Goal: Task Accomplishment & Management: Complete application form

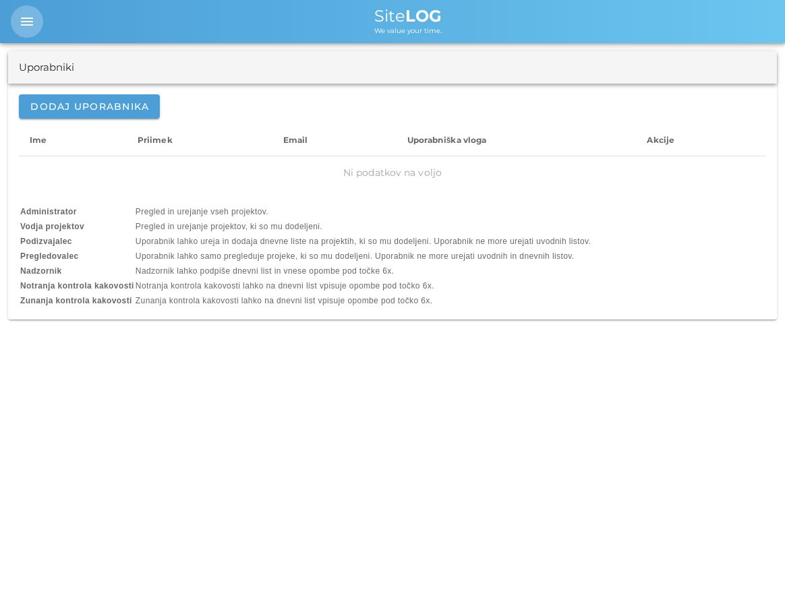
click at [23, 24] on icon "menu" at bounding box center [27, 21] width 16 height 16
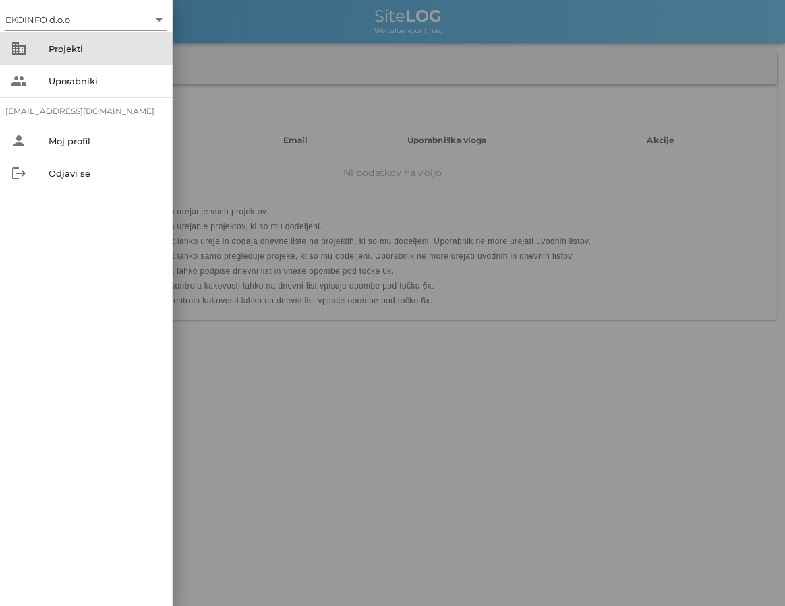
click at [57, 47] on div "Projekti" at bounding box center [105, 48] width 113 height 11
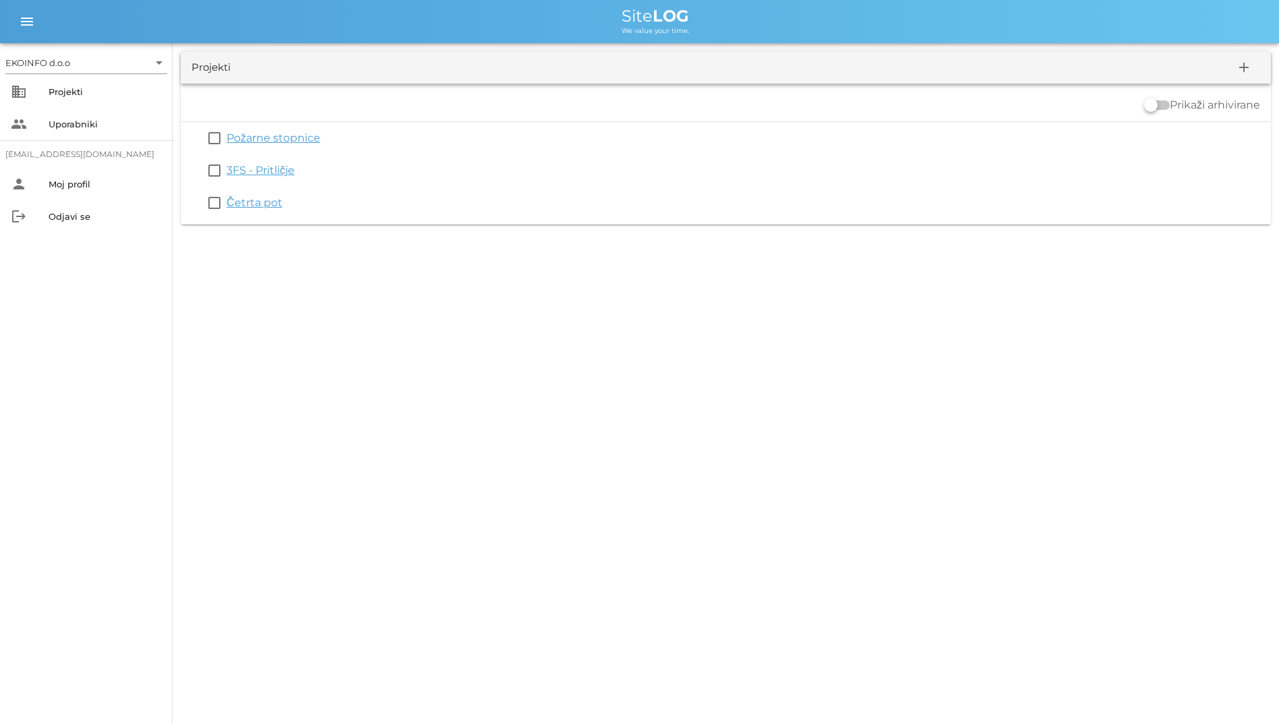
click at [302, 266] on div "EKOINFO d.o.o arrow_drop_down business Projekti people Uporabniki [EMAIL_ADDRES…" at bounding box center [639, 362] width 1279 height 724
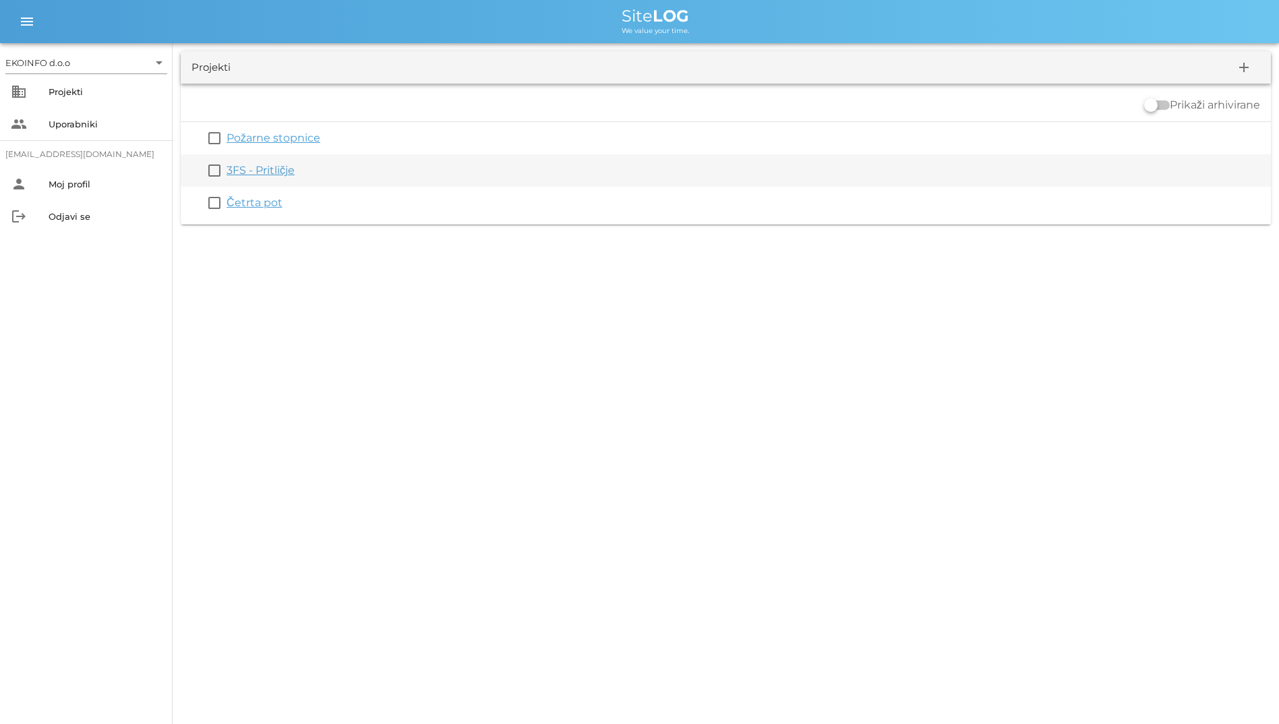
click at [270, 164] on link "3FS - Pritličje" at bounding box center [261, 170] width 68 height 13
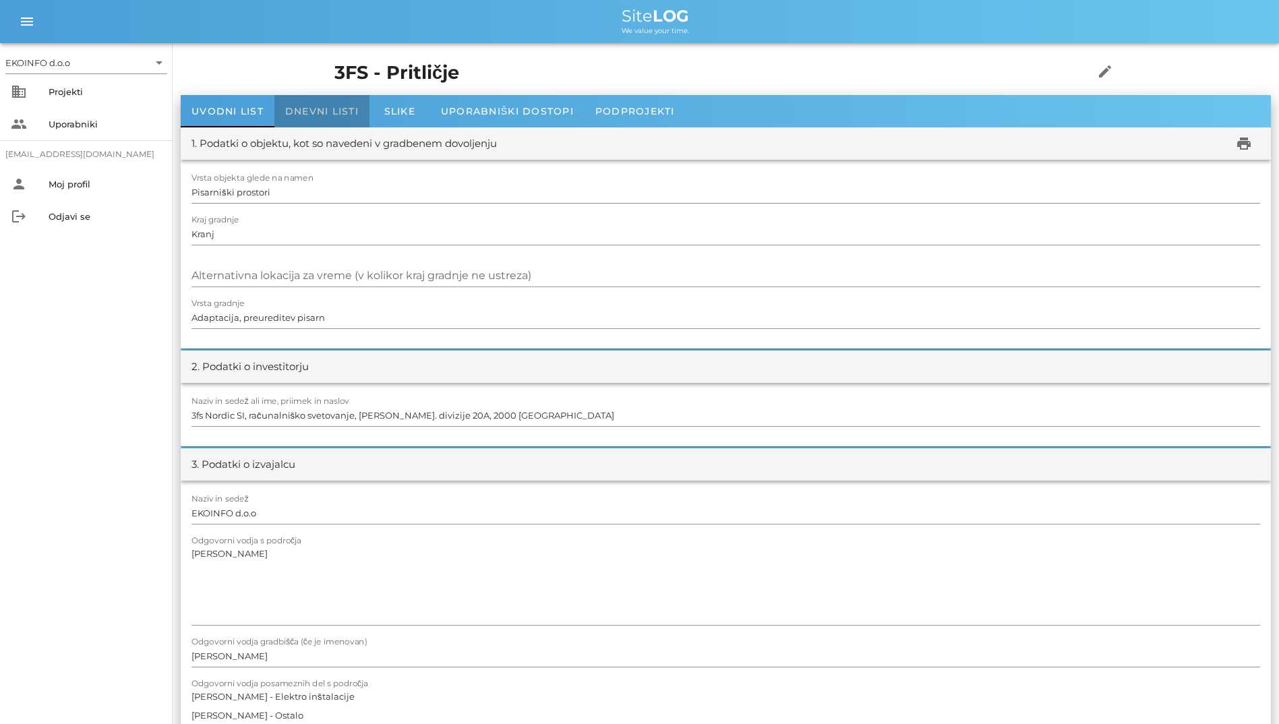
click at [297, 102] on div "Dnevni listi" at bounding box center [321, 111] width 95 height 32
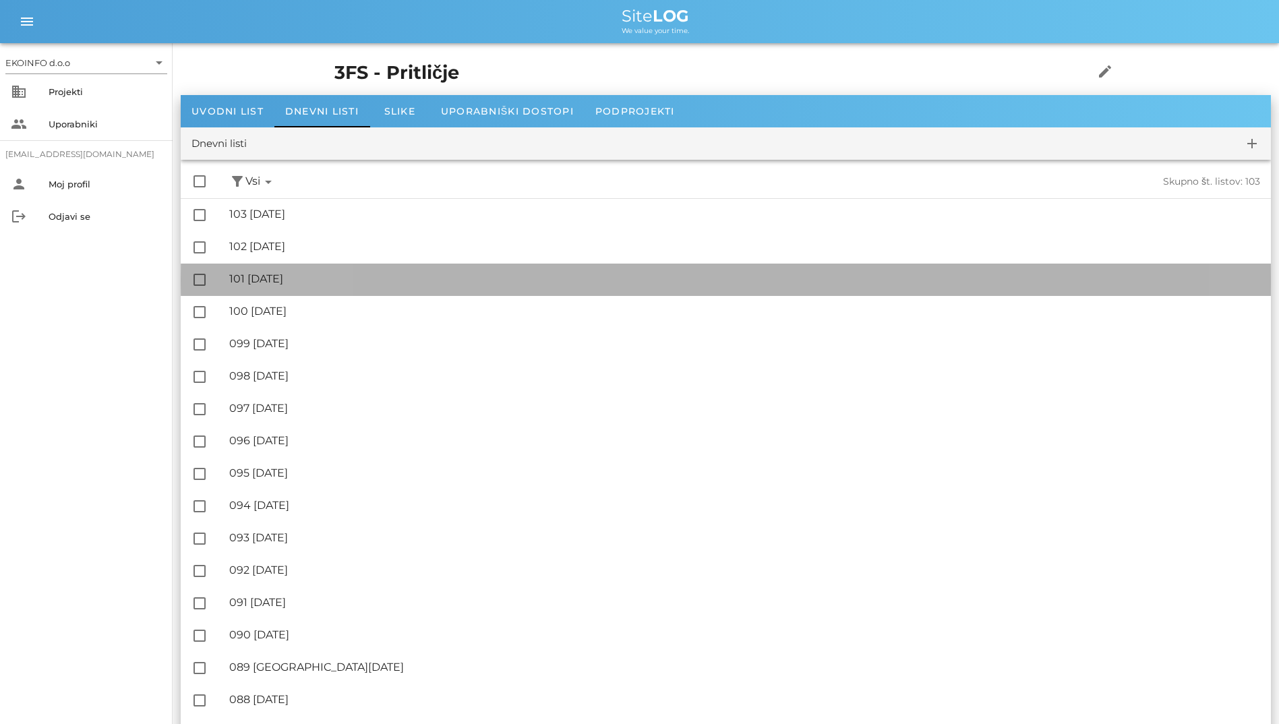
click at [307, 268] on div "🔏 101 [DATE] ✓ Podpisal: Nadzornik ✓ Podpisal: Sestavljalec ✓ Podpisal: Odgovor…" at bounding box center [744, 279] width 1031 height 30
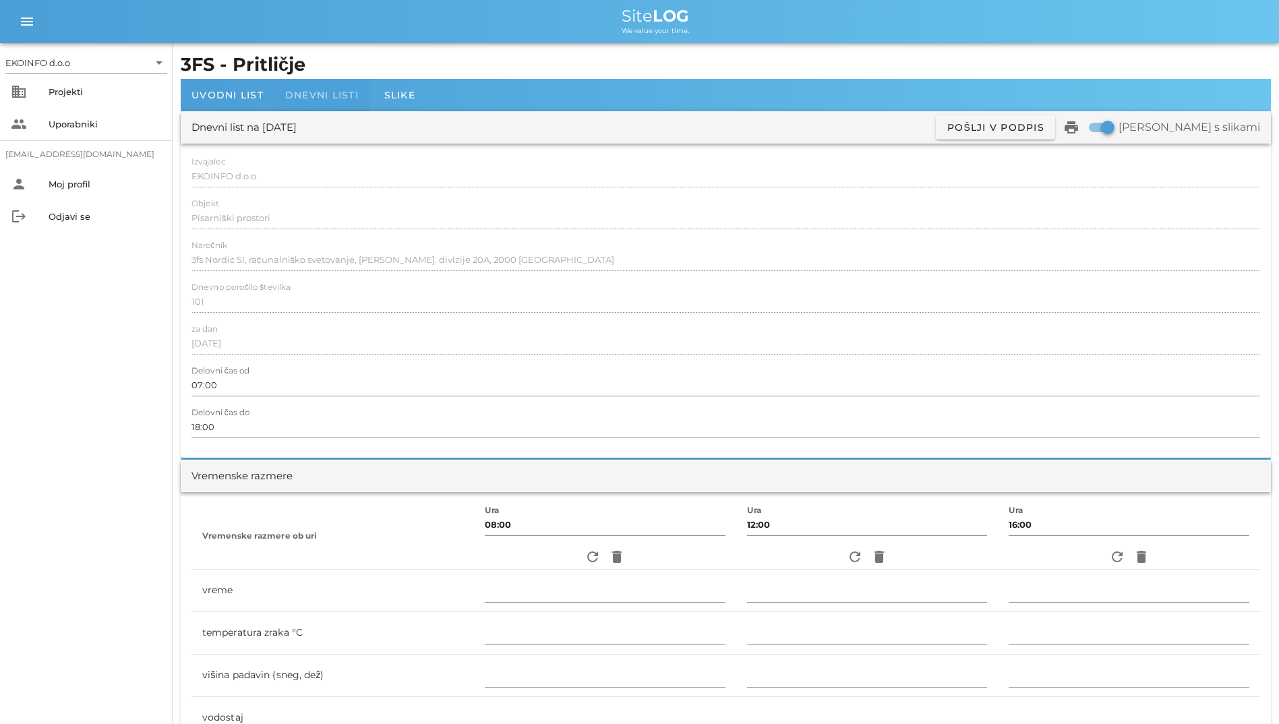
click at [286, 98] on span "Dnevni listi" at bounding box center [321, 95] width 73 height 12
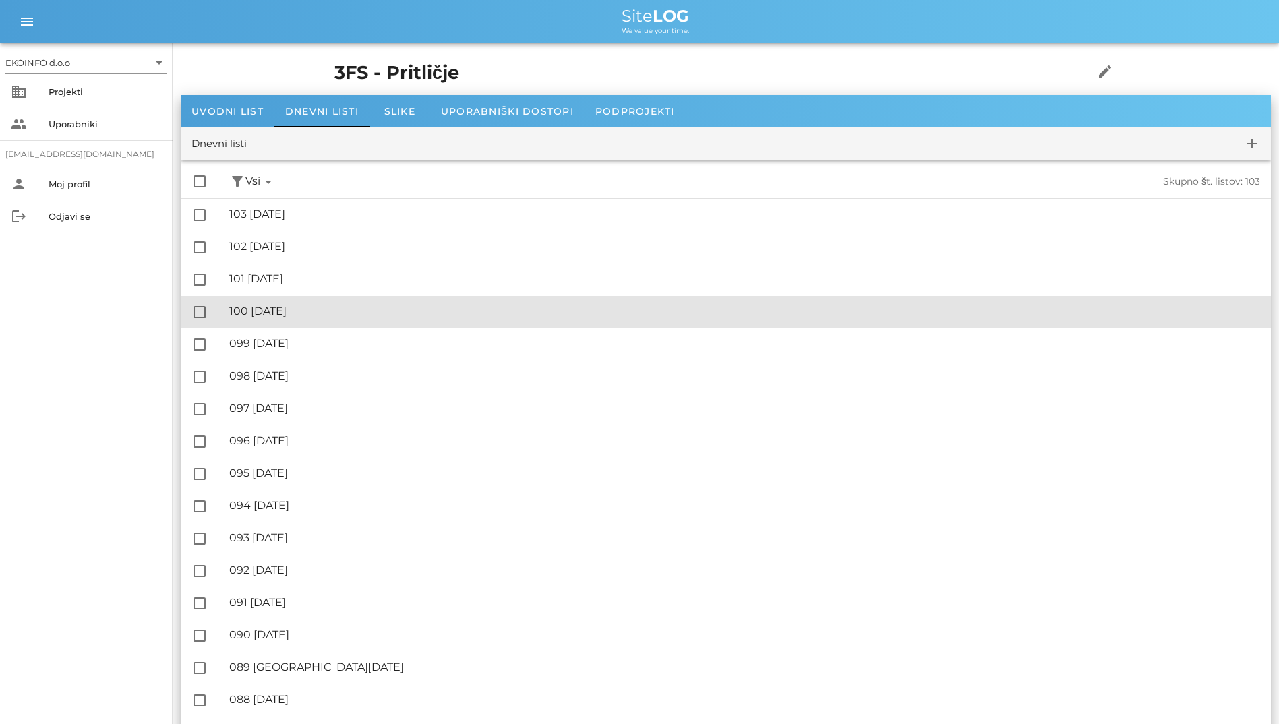
click at [328, 322] on div "🔏 100 [DATE] ✓ Podpisal: Nadzornik ✓ Podpisal: Sestavljalec ✓ Podpisal: Odgovor…" at bounding box center [744, 312] width 1031 height 30
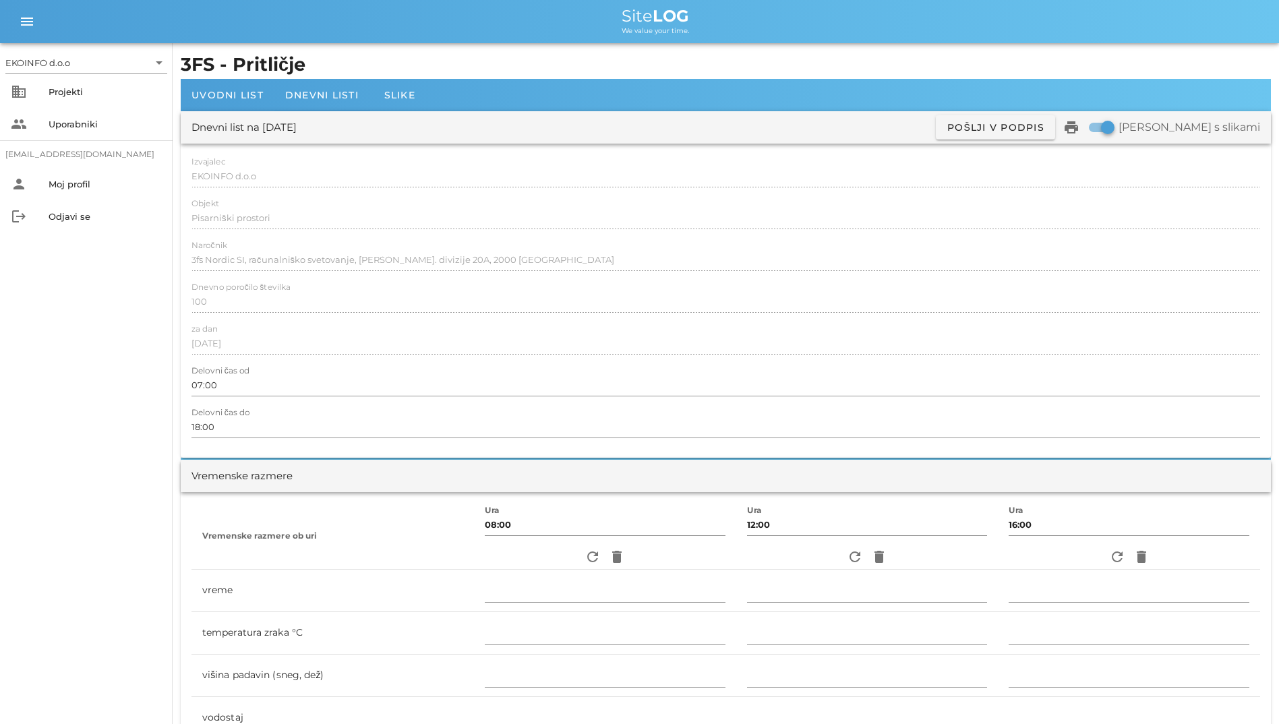
scroll to position [404, 0]
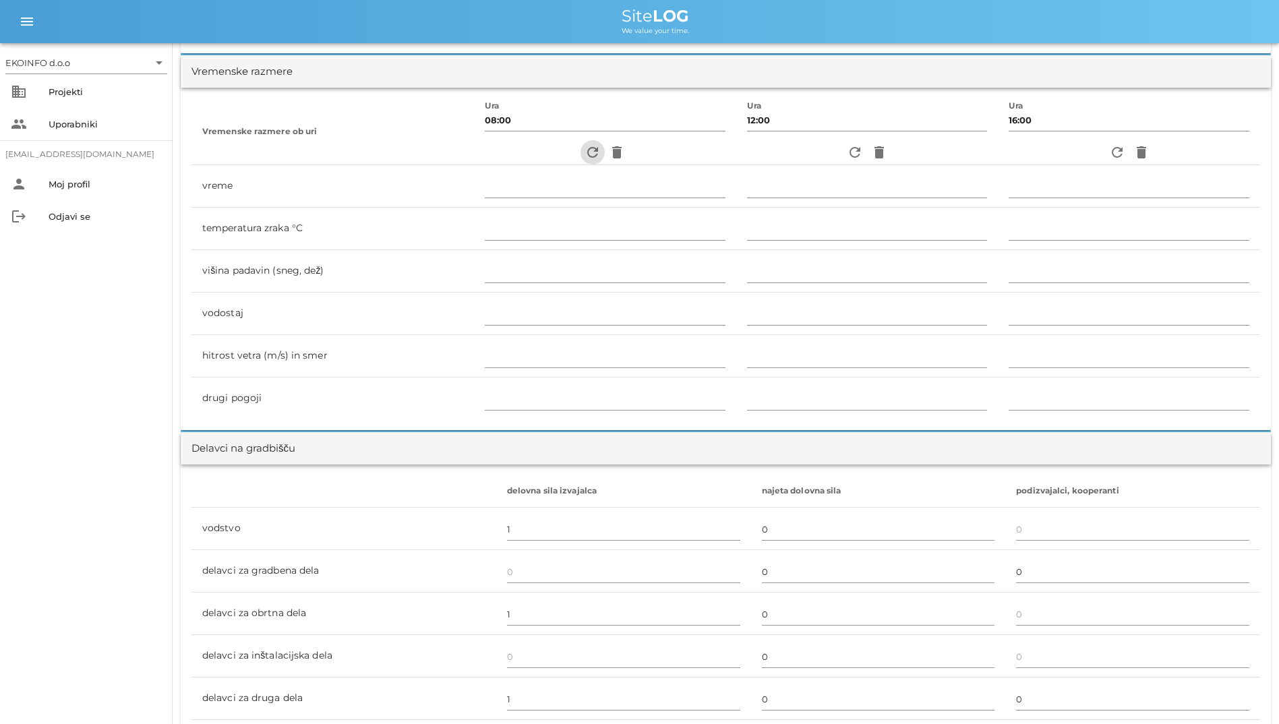
click at [580, 160] on button "refresh" at bounding box center [592, 152] width 24 height 24
type input "pretežno oblačno"
type input "13"
type input "0"
type input "0.83 m/s šibek SZ"
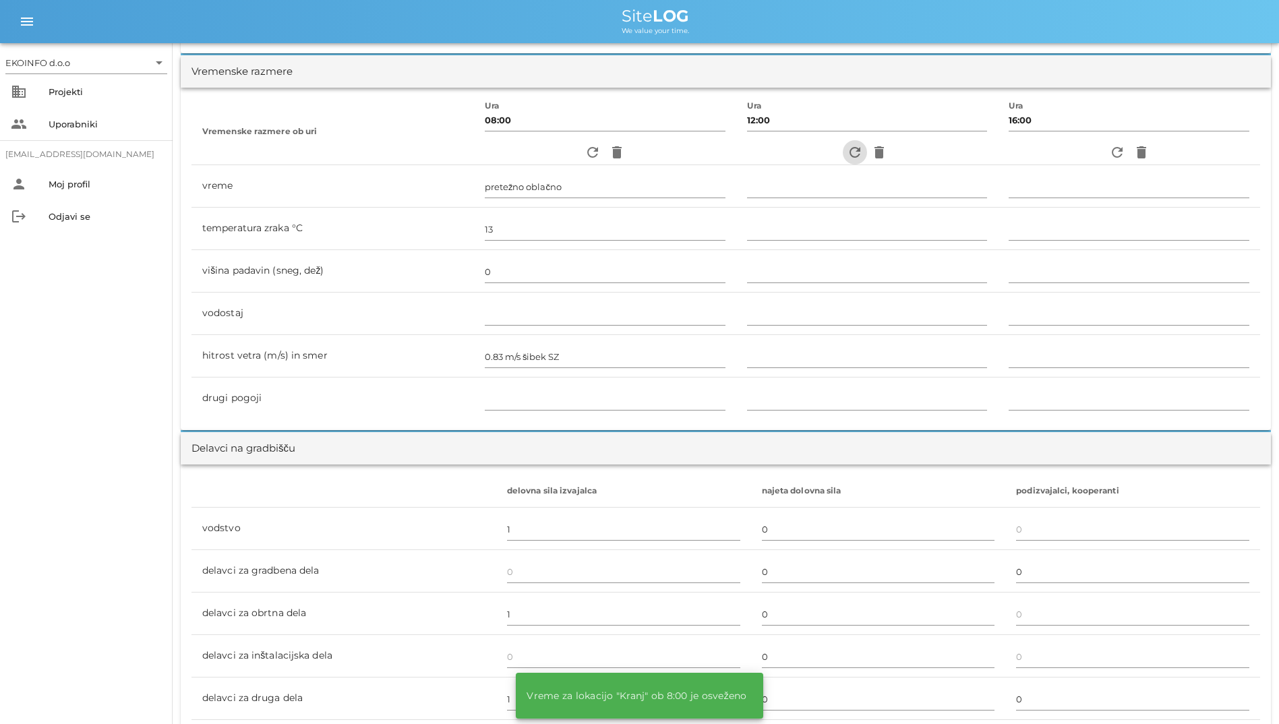
click at [784, 154] on icon "refresh" at bounding box center [855, 152] width 16 height 16
type input "delno oblačno"
type input "16"
type input "0"
type input "0 m/s šibek J"
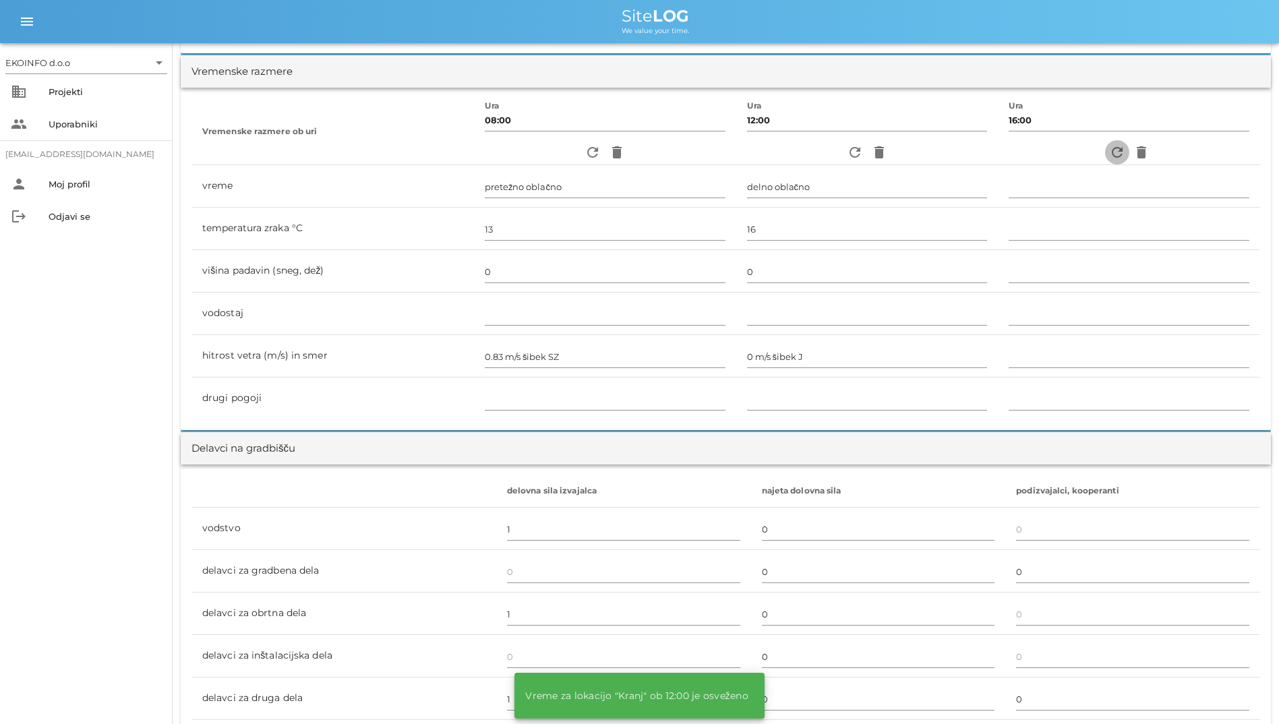
click at [784, 148] on icon "refresh" at bounding box center [1117, 152] width 16 height 16
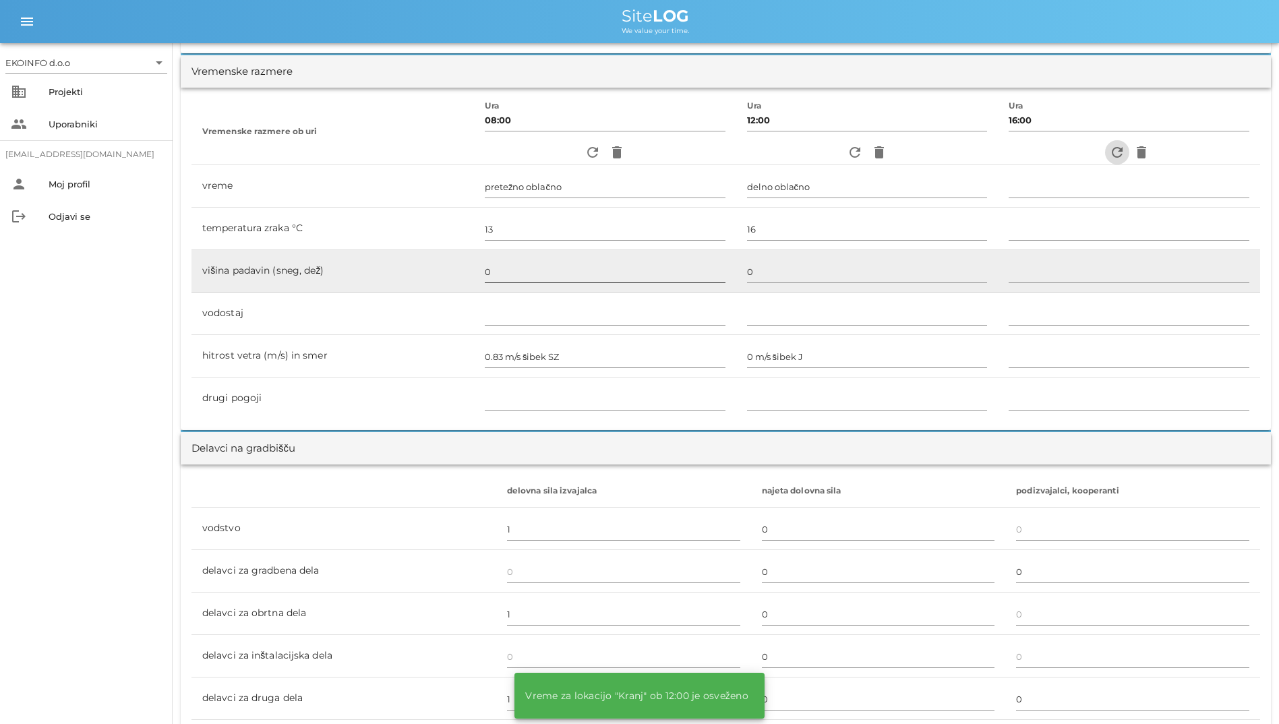
type input "delno oblačno"
type input "14"
type input "0"
type input "0.28 m/s šibek SV"
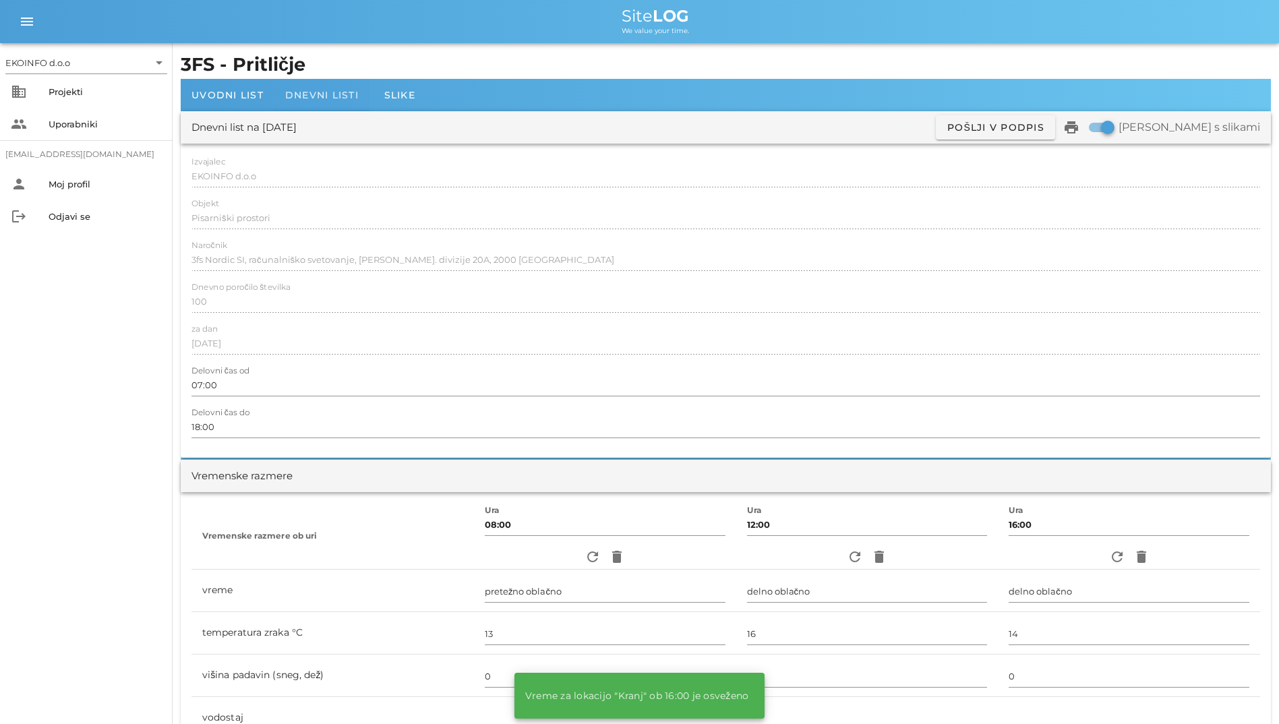
click at [299, 96] on span "Dnevni listi" at bounding box center [321, 95] width 73 height 12
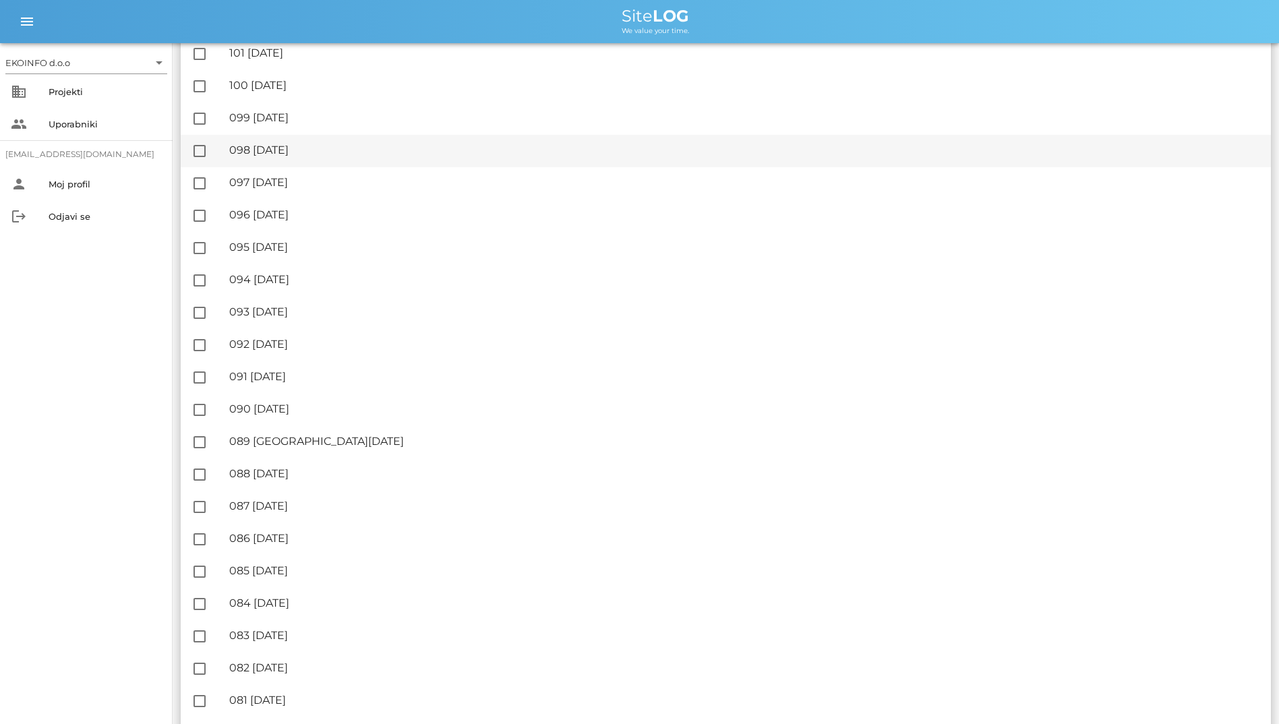
scroll to position [202, 0]
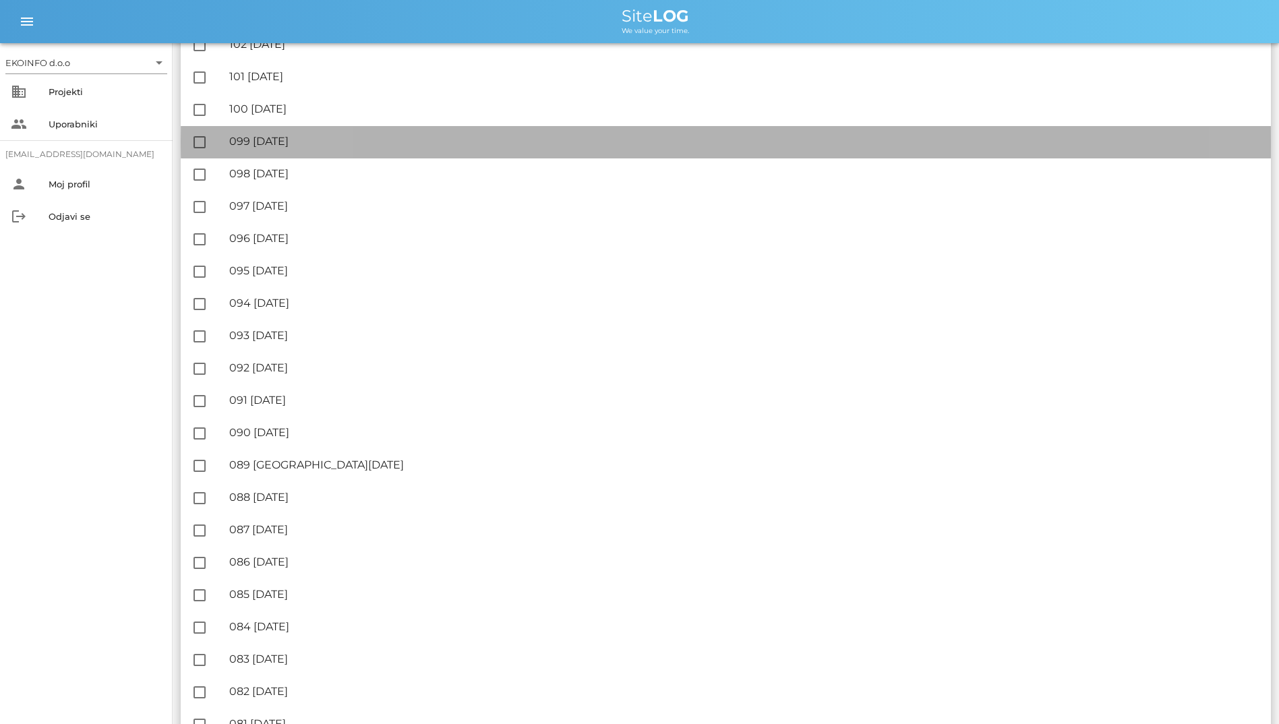
click at [355, 134] on div "🔏 099 [DATE] ✓ Podpisal: Nadzornik ✓ Podpisal: Sestavljalec ✓ Podpisal: Odgovor…" at bounding box center [744, 142] width 1031 height 30
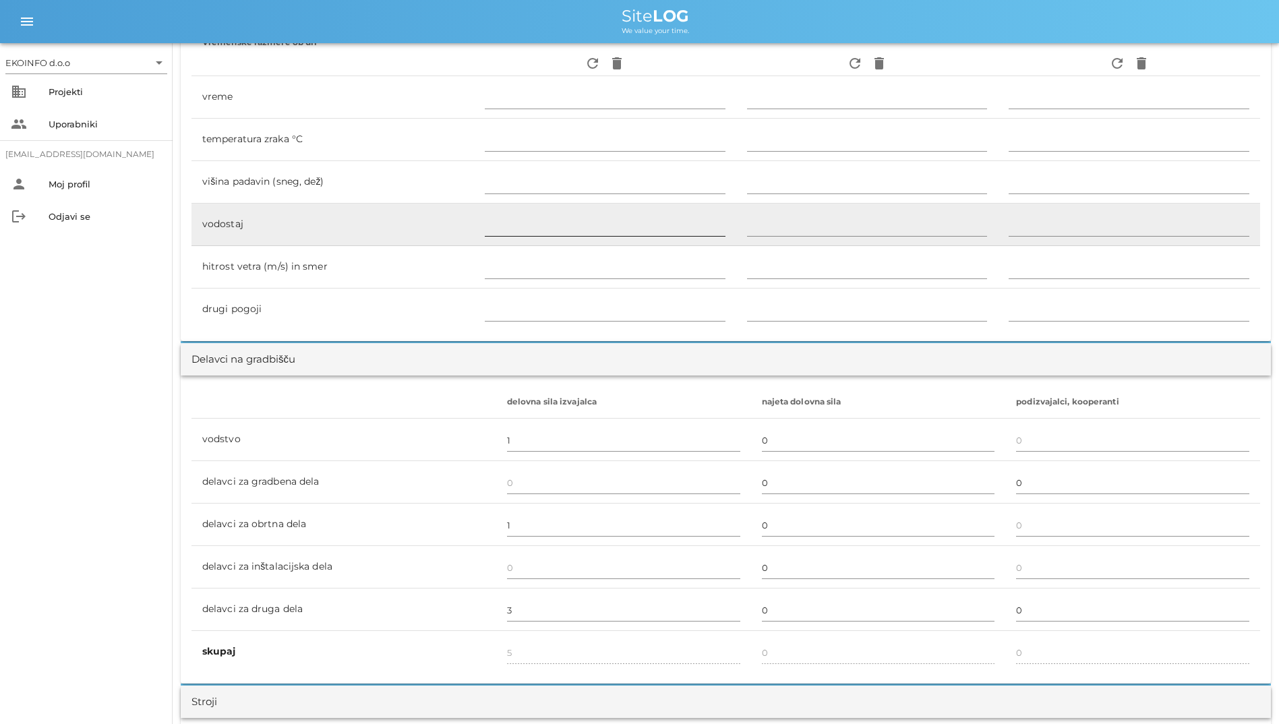
scroll to position [156, 0]
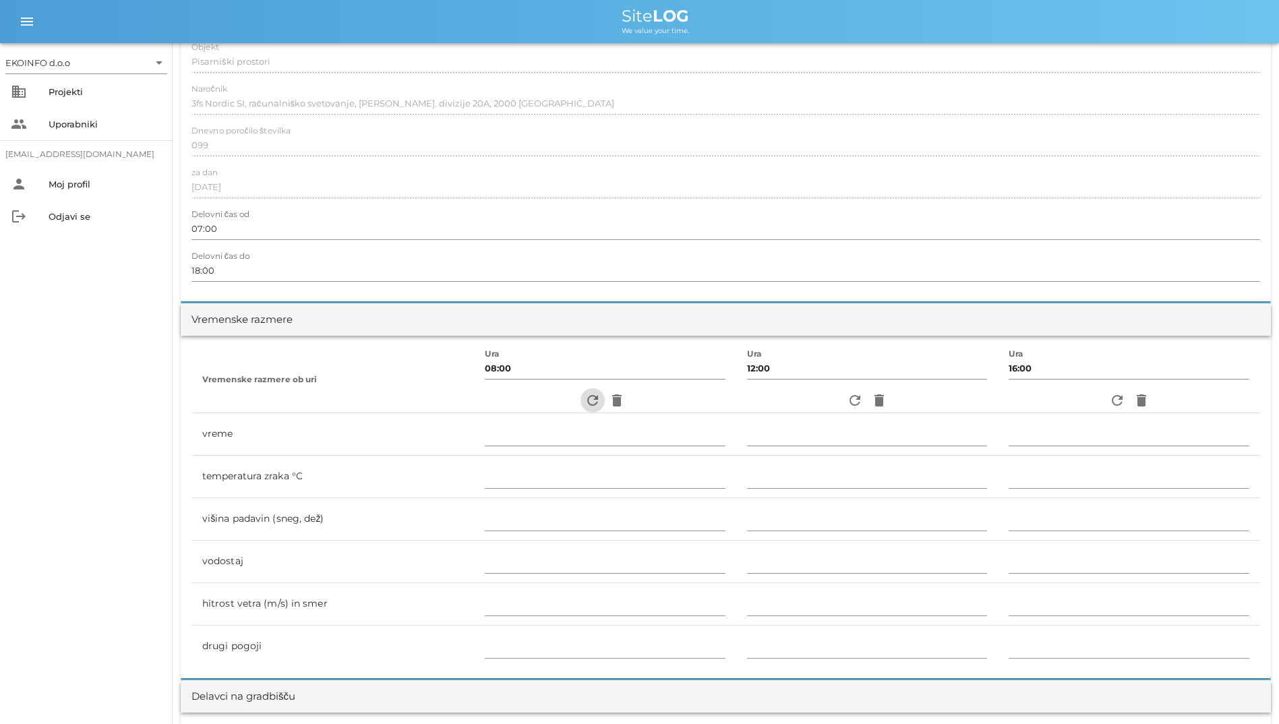
click at [584, 400] on icon "refresh" at bounding box center [592, 400] width 16 height 16
type input "delno oblačno"
type input "14"
type input "0"
type input "1.11 m/s šibek SZ"
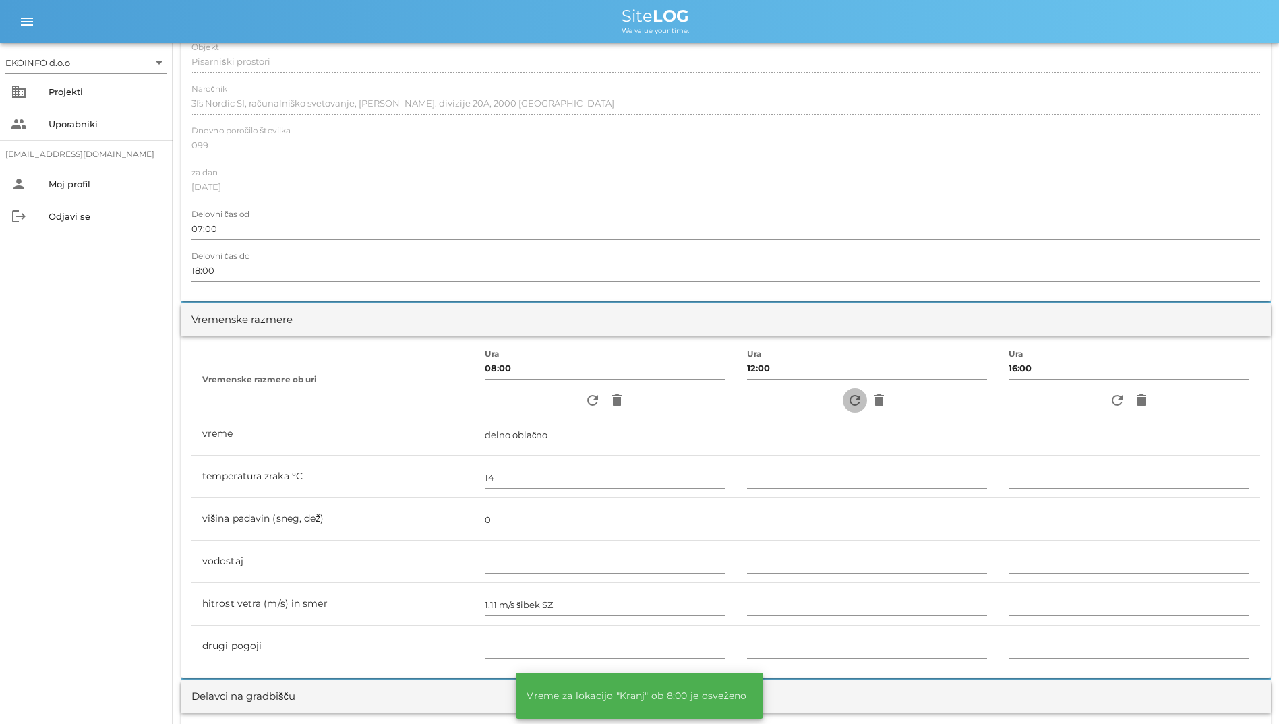
click at [784, 404] on icon "refresh" at bounding box center [855, 400] width 16 height 16
type input "delno oblačno"
type input "17"
type input "0"
type input "0.28 m/s šibek S"
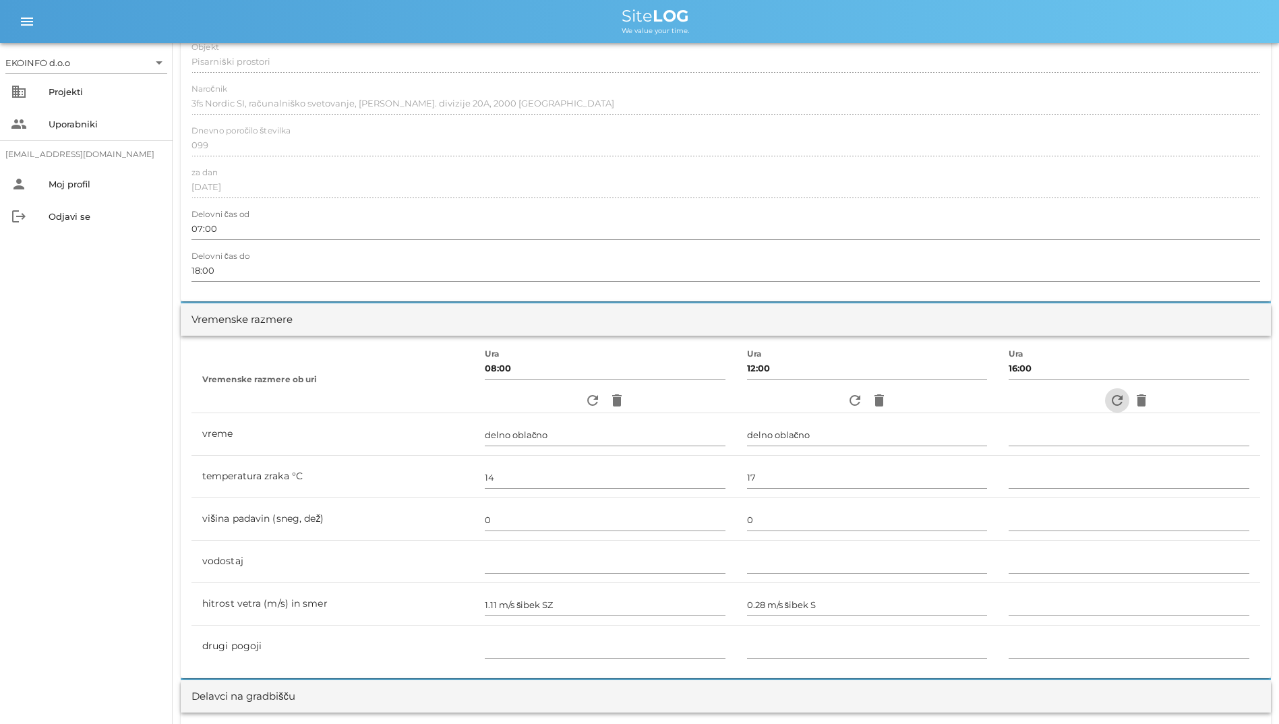
click at [784, 402] on icon "refresh" at bounding box center [1117, 400] width 16 height 16
type input "pretežno oblačno"
type input "16"
type input "0"
type input "0.56 m/s šibek V"
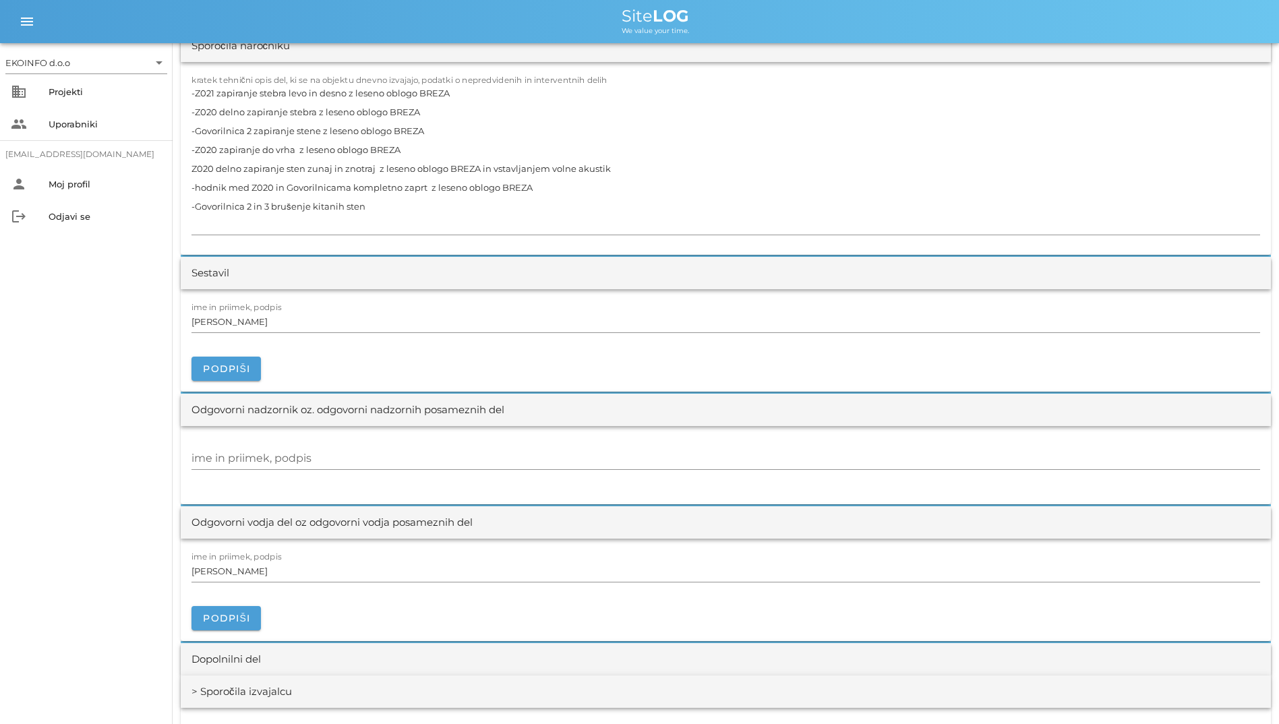
scroll to position [1483, 0]
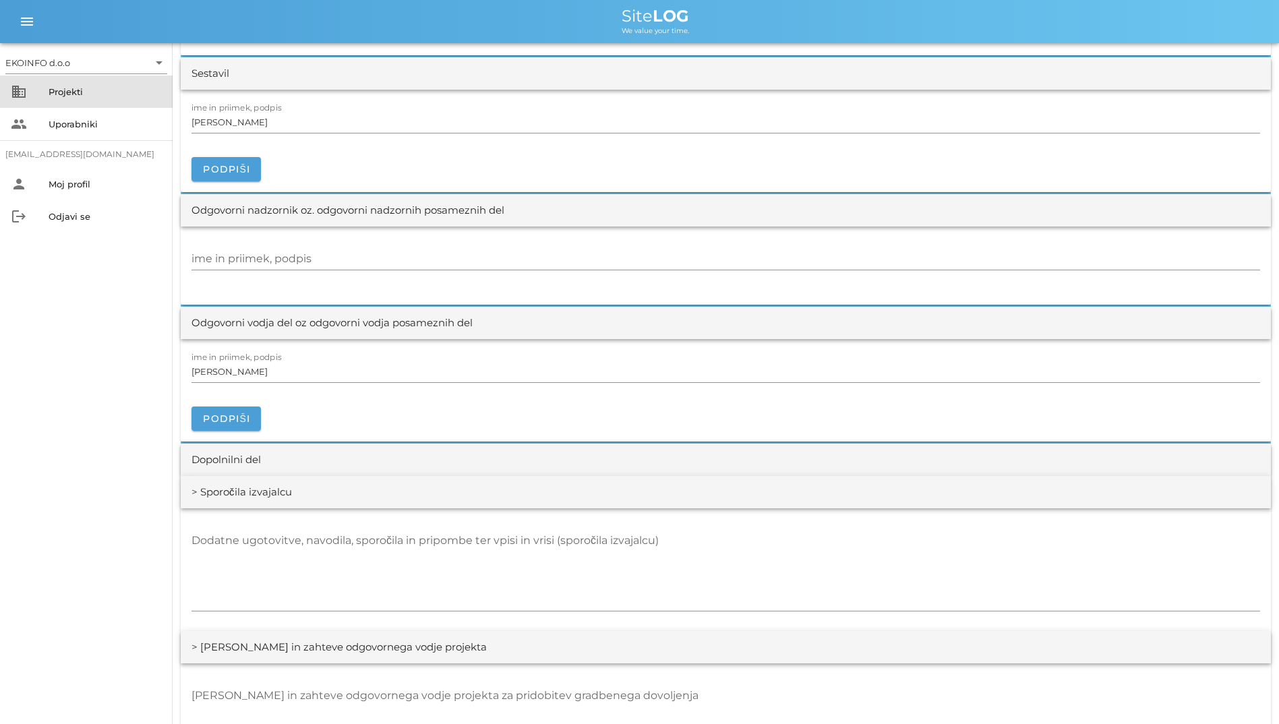
click at [55, 90] on div "Projekti" at bounding box center [105, 91] width 113 height 11
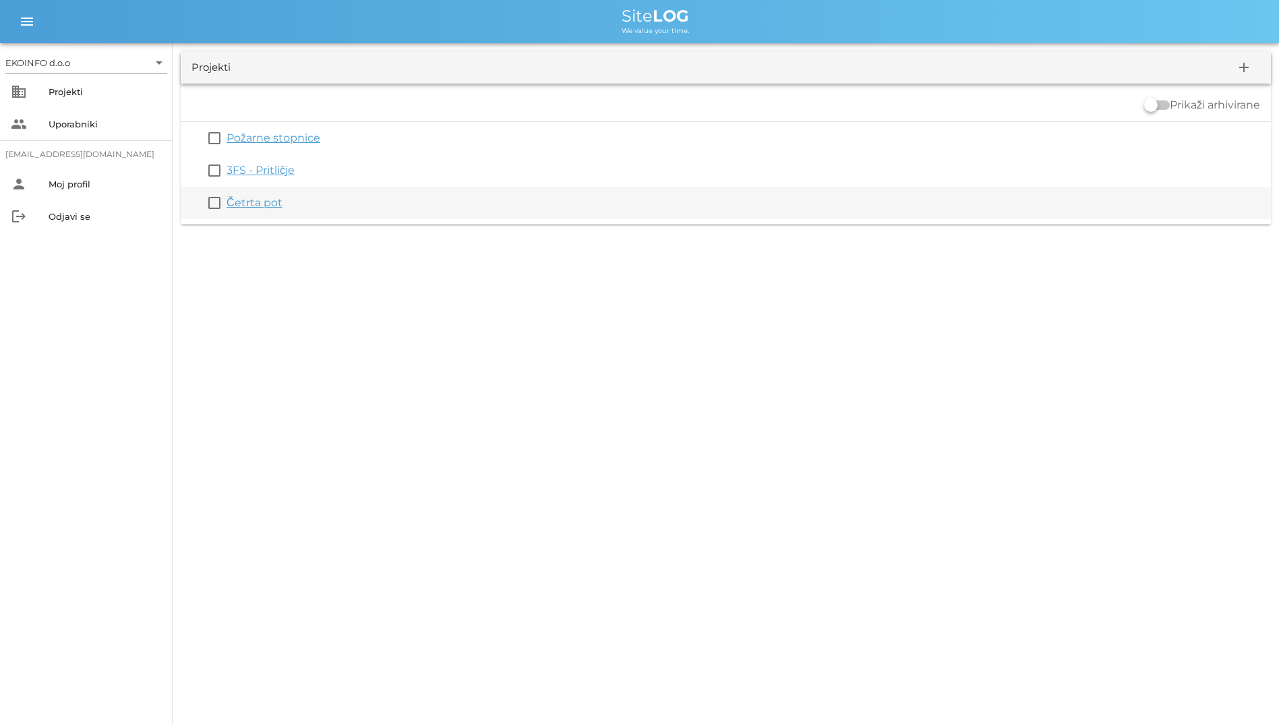
click at [258, 201] on link "Četrta pot" at bounding box center [255, 202] width 56 height 13
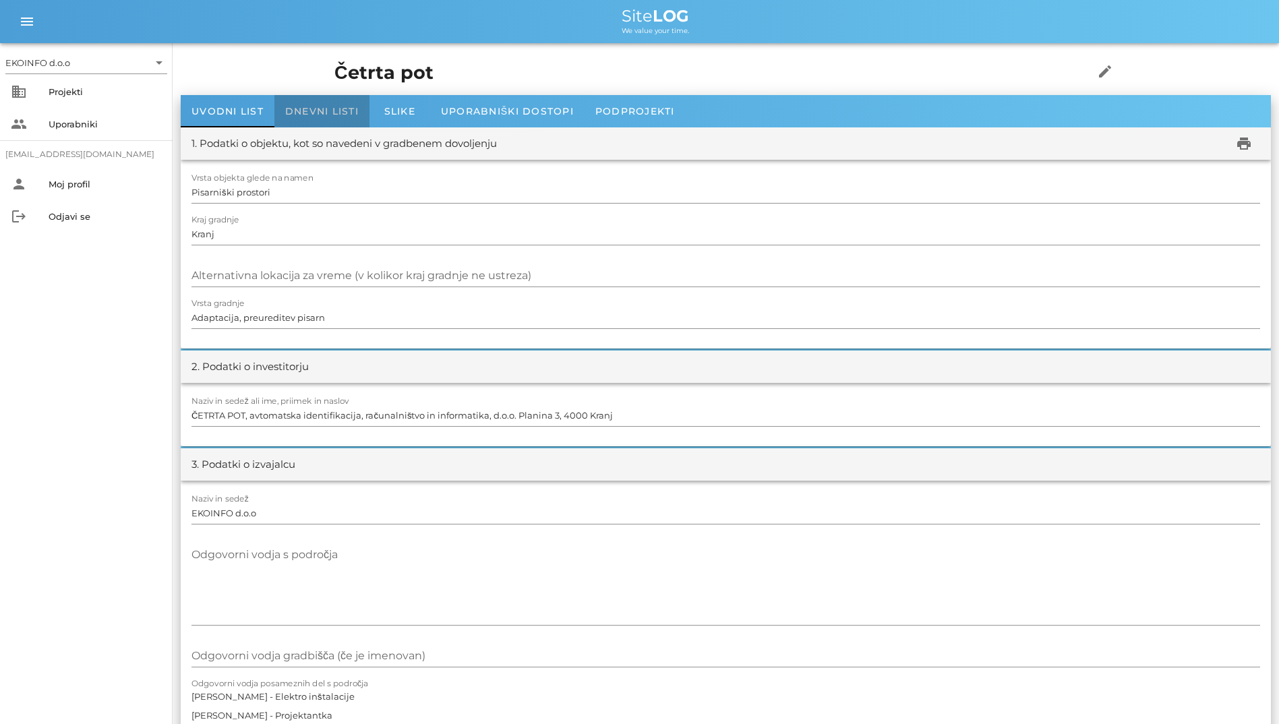
click at [309, 114] on span "Dnevni listi" at bounding box center [321, 111] width 73 height 12
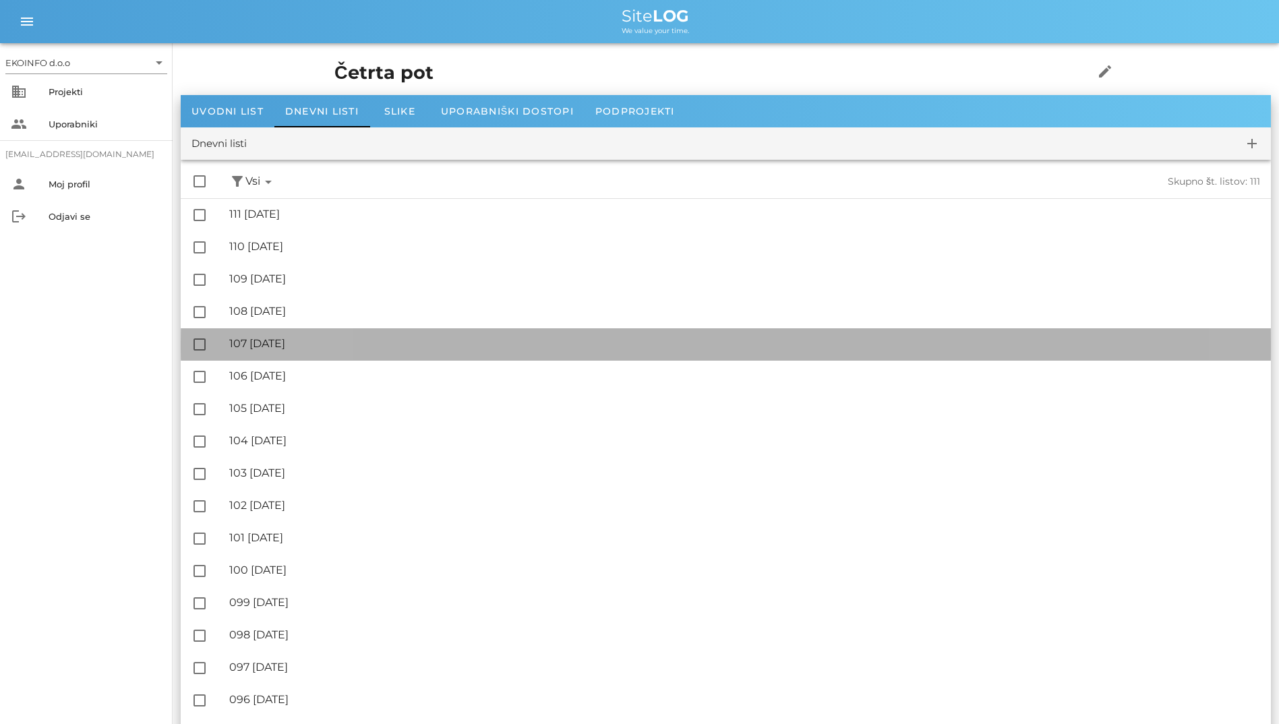
drag, startPoint x: 320, startPoint y: 347, endPoint x: 254, endPoint y: 340, distance: 66.4
click at [254, 340] on div "🔏 107 [DATE]" at bounding box center [744, 343] width 1031 height 13
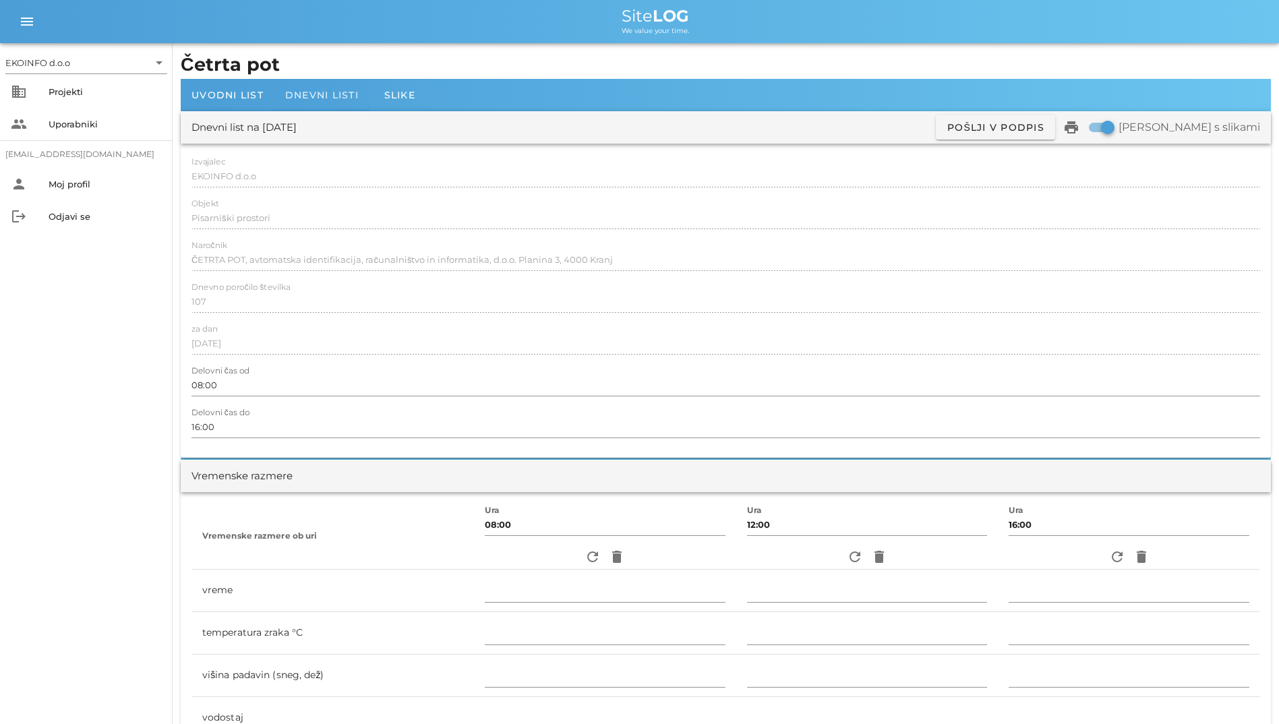
click at [317, 86] on div "Dnevni listi" at bounding box center [321, 95] width 95 height 32
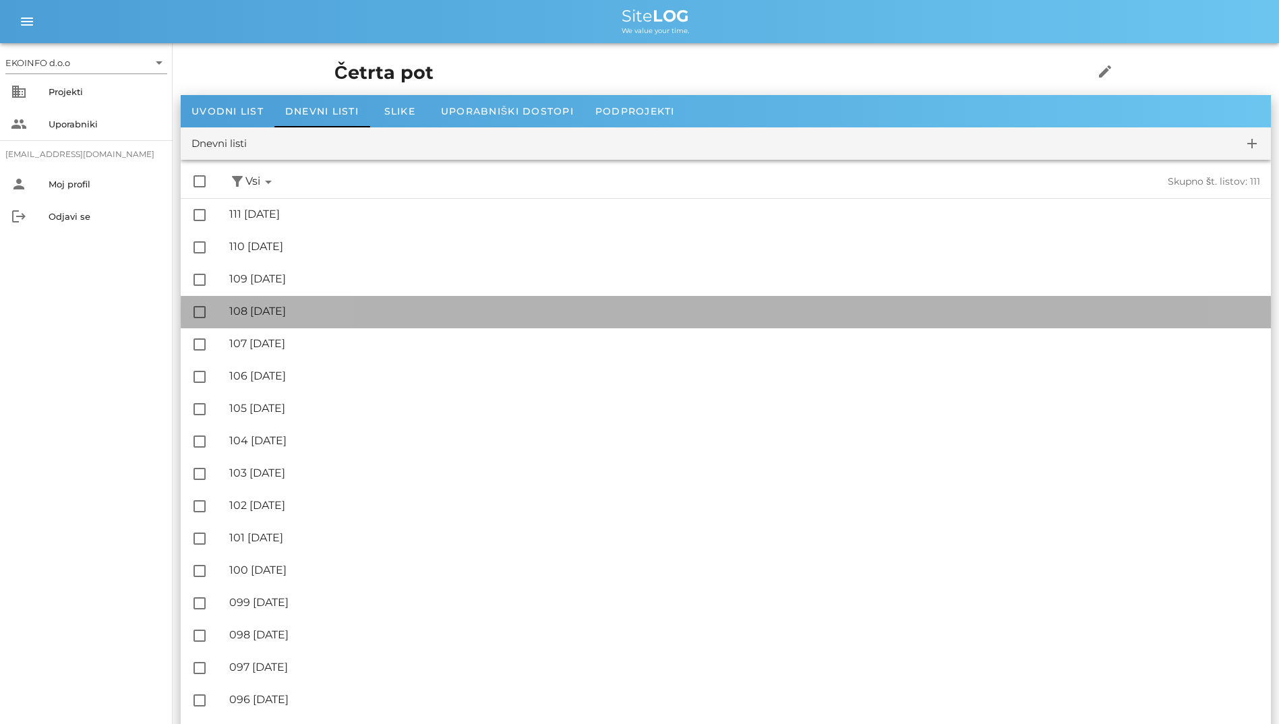
click at [322, 313] on div "🔏 108 [DATE]" at bounding box center [744, 311] width 1031 height 13
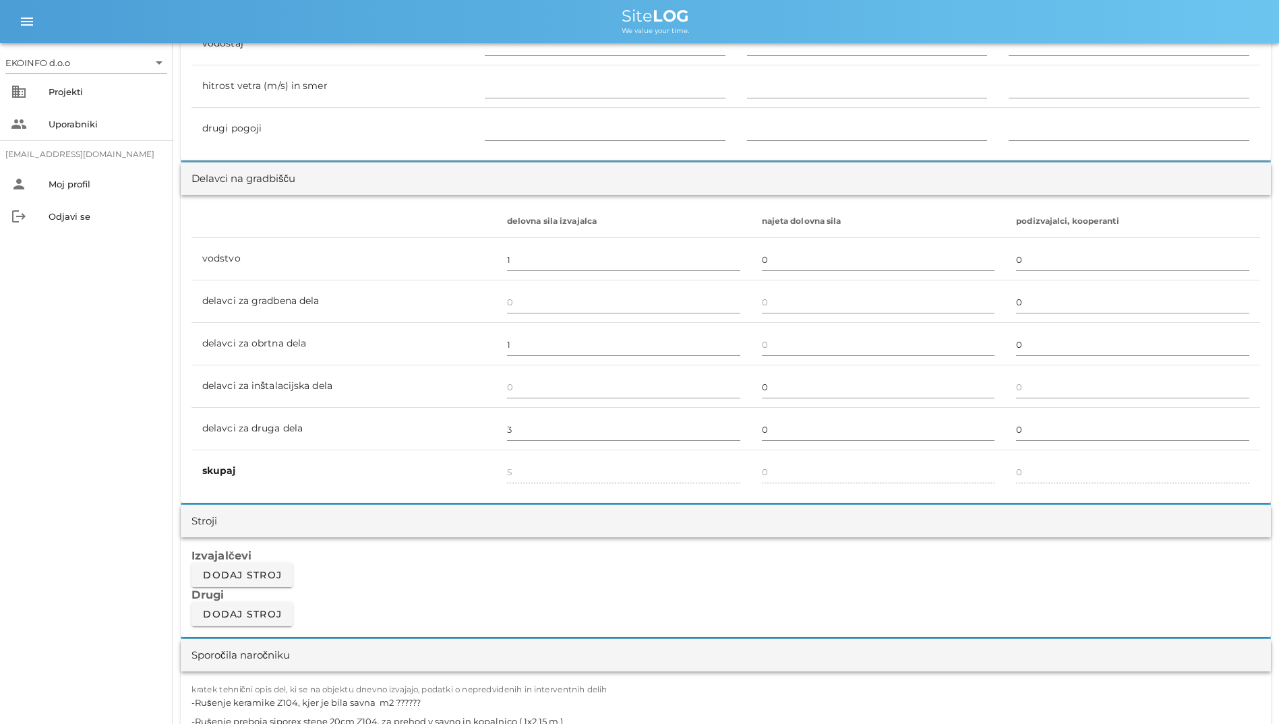
scroll to position [1146, 0]
